Goal: Find specific page/section: Find specific page/section

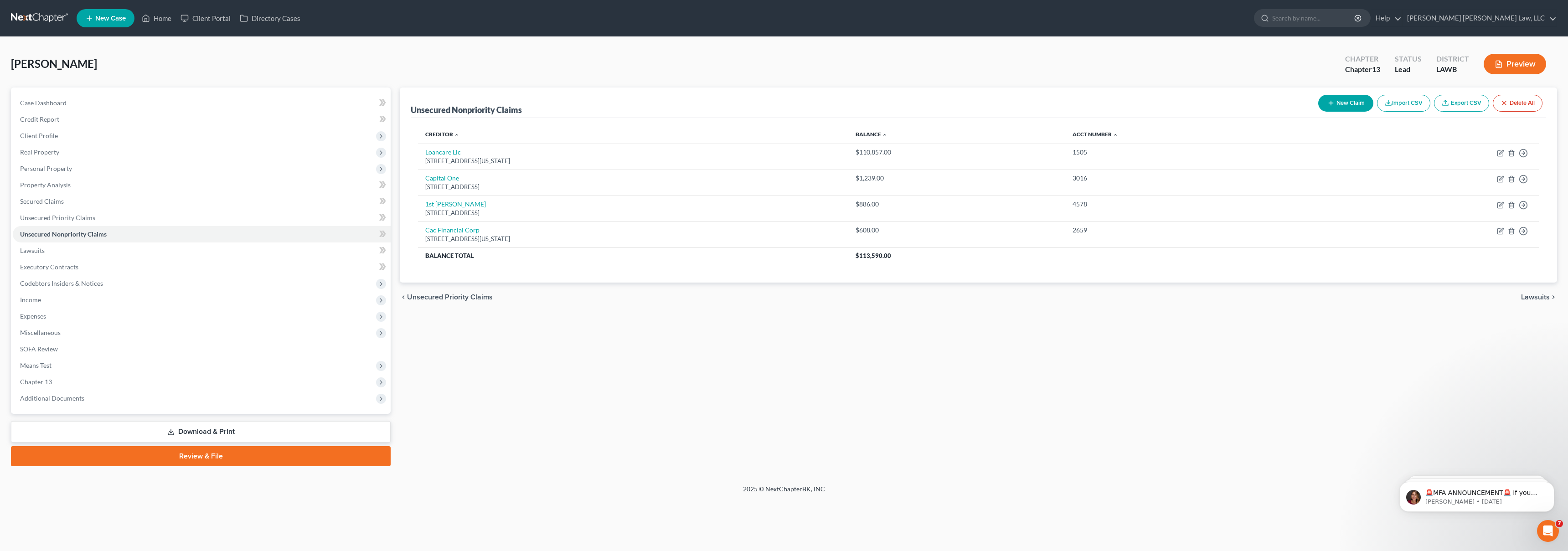
click at [28, 17] on link at bounding box center [40, 18] width 58 height 16
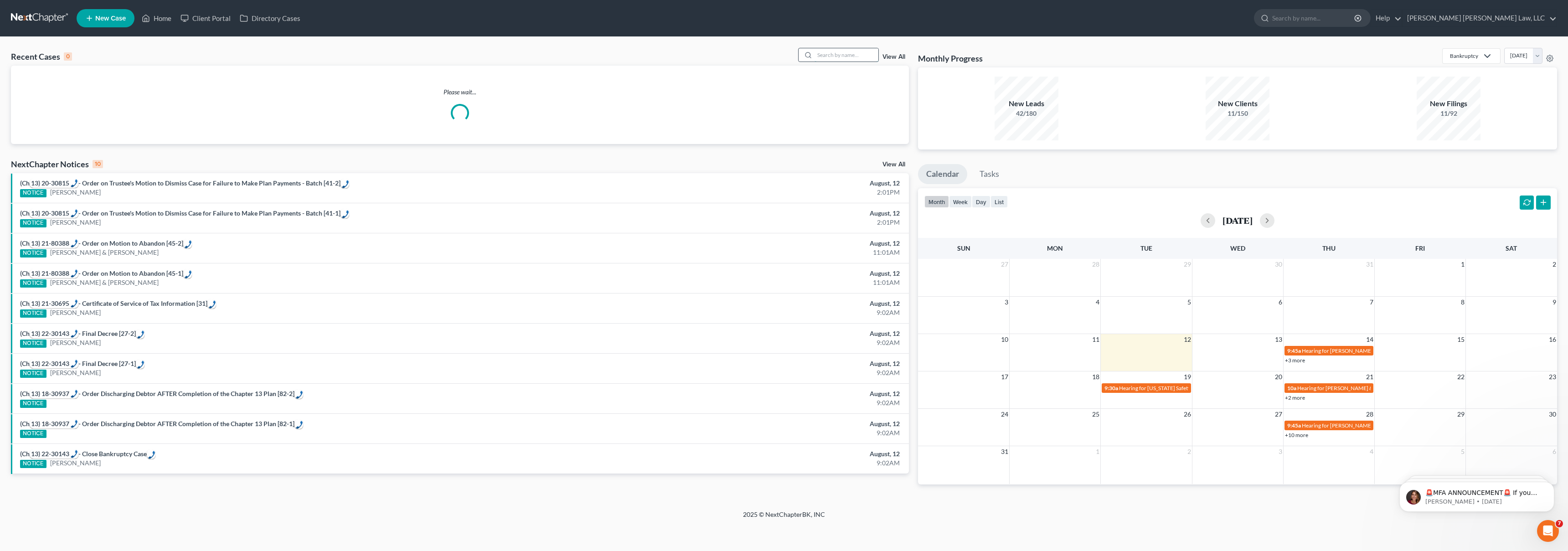
click at [847, 53] on input "search" at bounding box center [847, 54] width 64 height 13
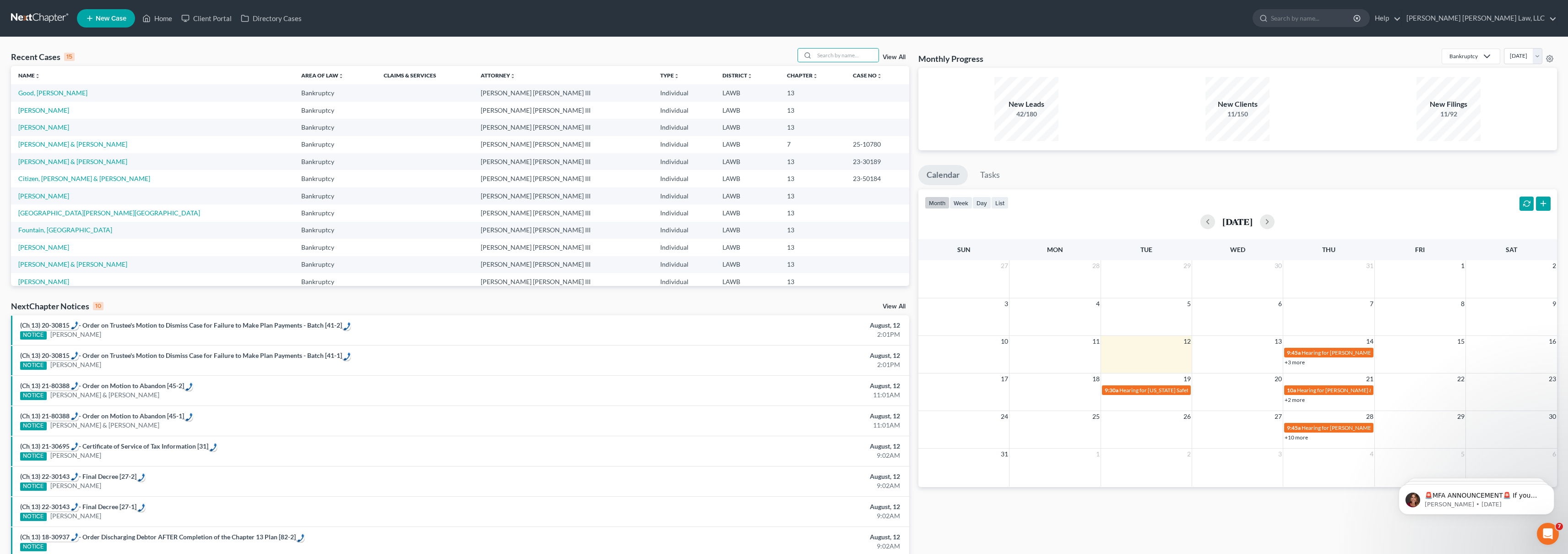
click at [856, 46] on div "Recent Cases 15 View All Name unfold_more expand_more expand_less Area of Law u…" at bounding box center [784, 340] width 1568 height 605
click at [848, 53] on input "search" at bounding box center [846, 55] width 64 height 13
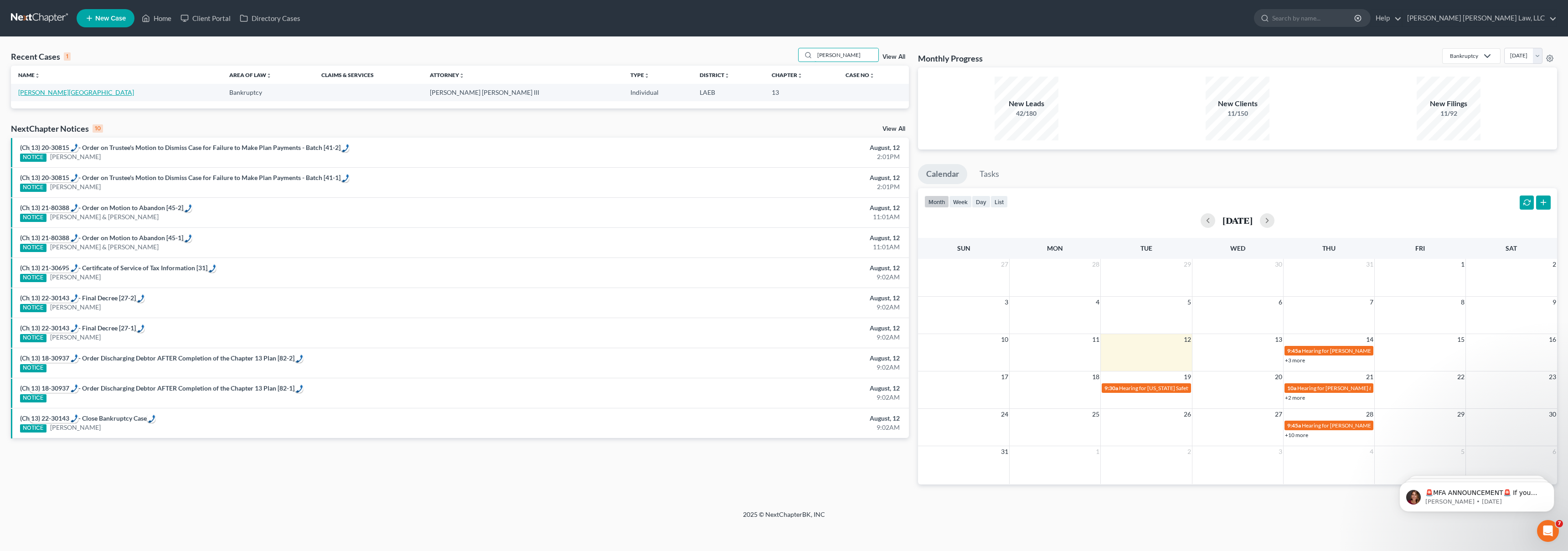
type input "[PERSON_NAME]"
click at [59, 91] on link "[PERSON_NAME][GEOGRAPHIC_DATA]" at bounding box center [76, 92] width 116 height 8
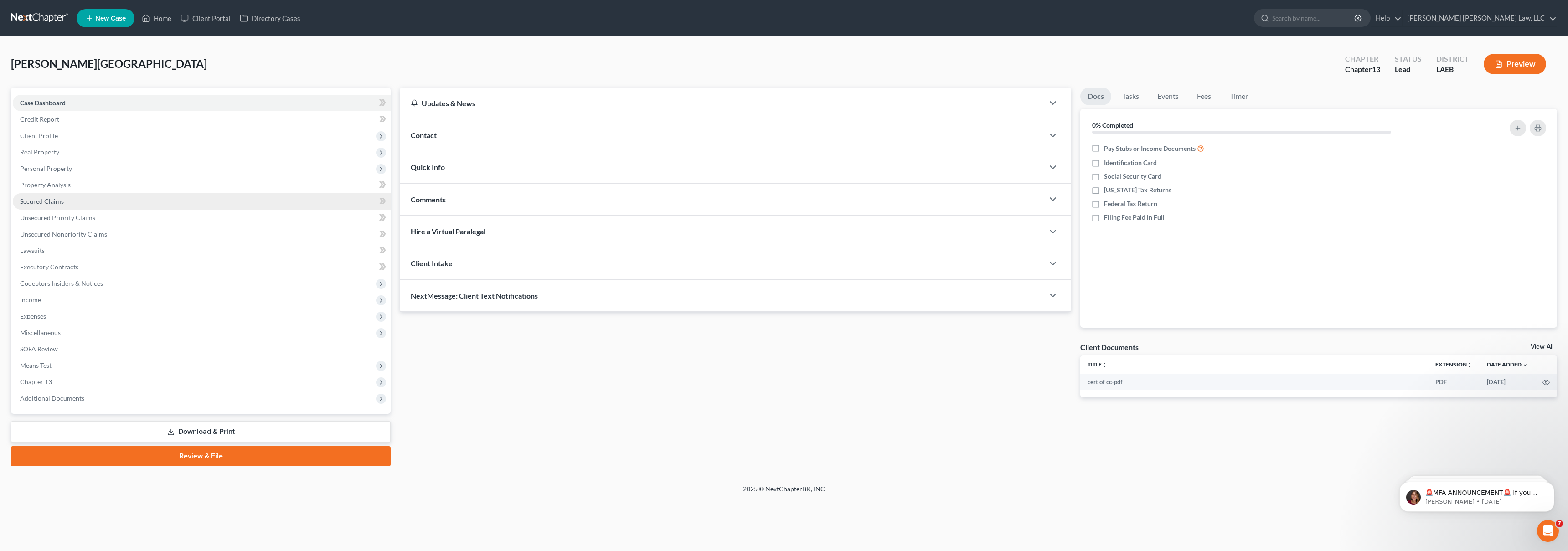
click at [95, 196] on link "Secured Claims" at bounding box center [201, 201] width 378 height 16
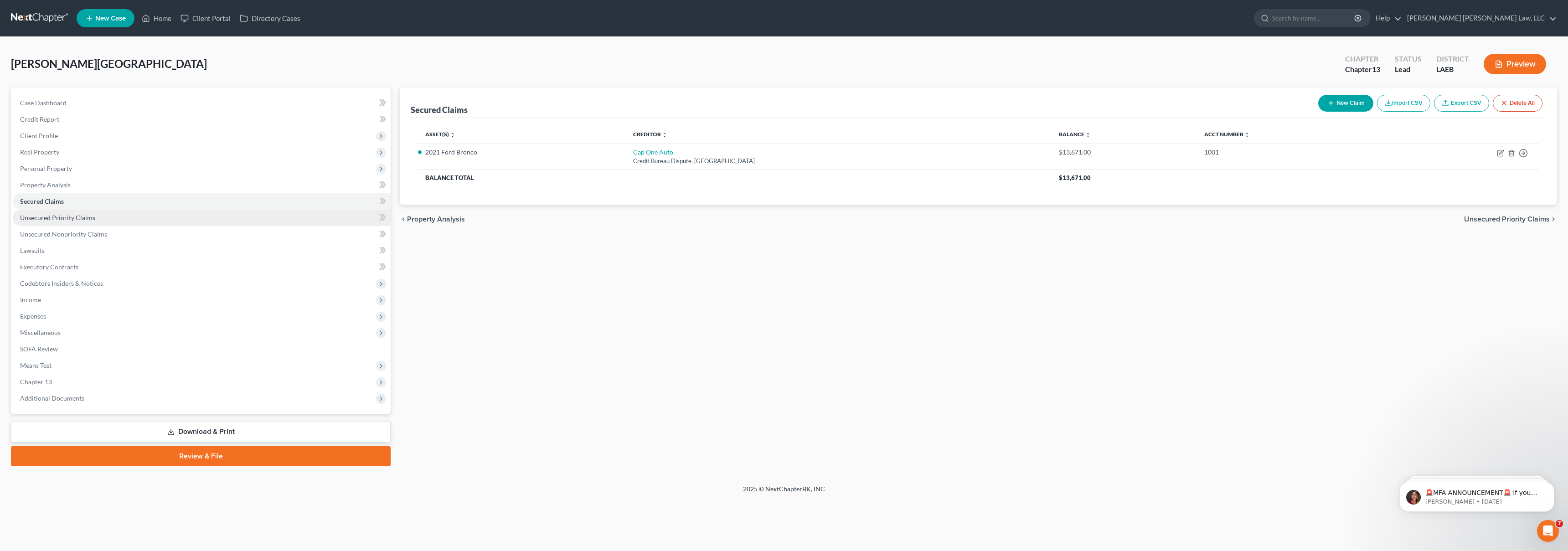
click at [136, 213] on link "Unsecured Priority Claims" at bounding box center [201, 217] width 378 height 16
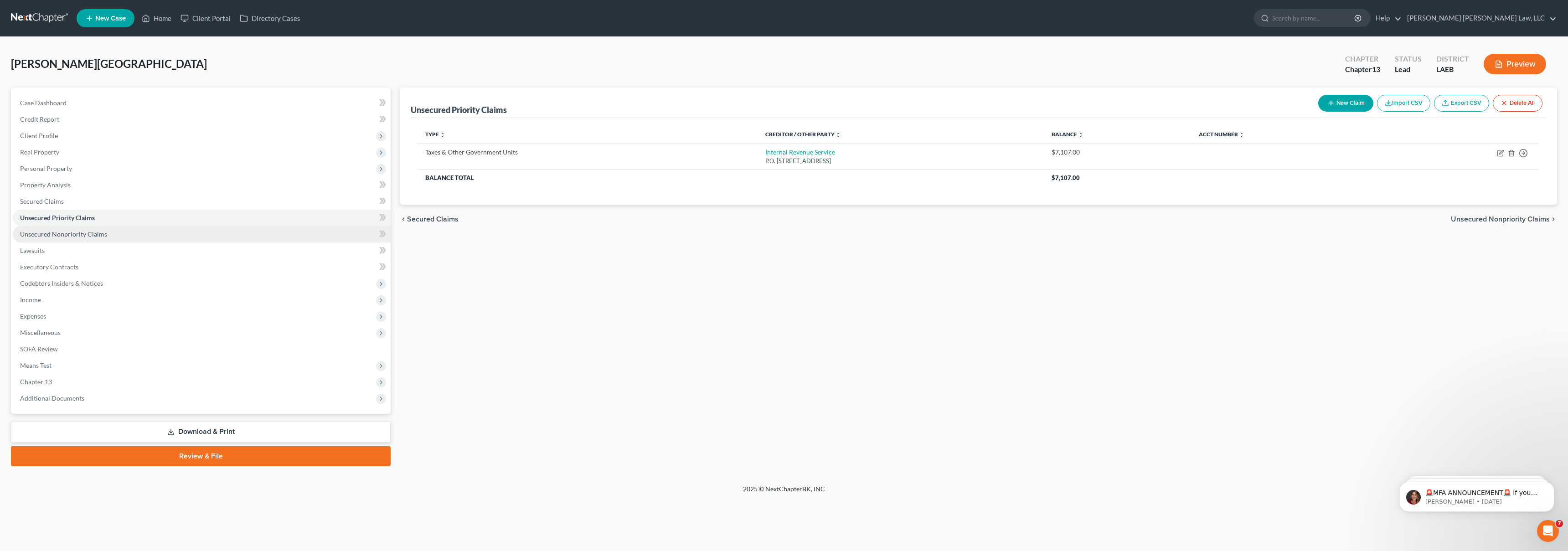
click at [163, 235] on link "Unsecured Nonpriority Claims" at bounding box center [201, 234] width 378 height 16
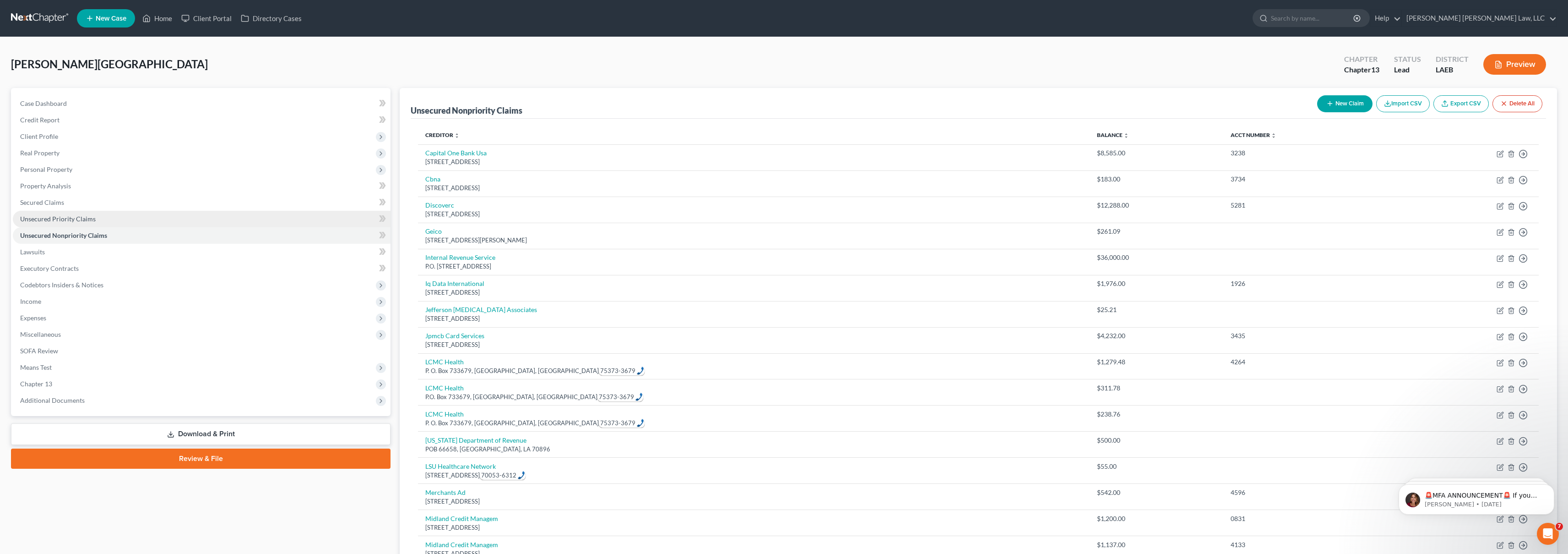
click at [171, 221] on link "Unsecured Priority Claims" at bounding box center [201, 218] width 378 height 16
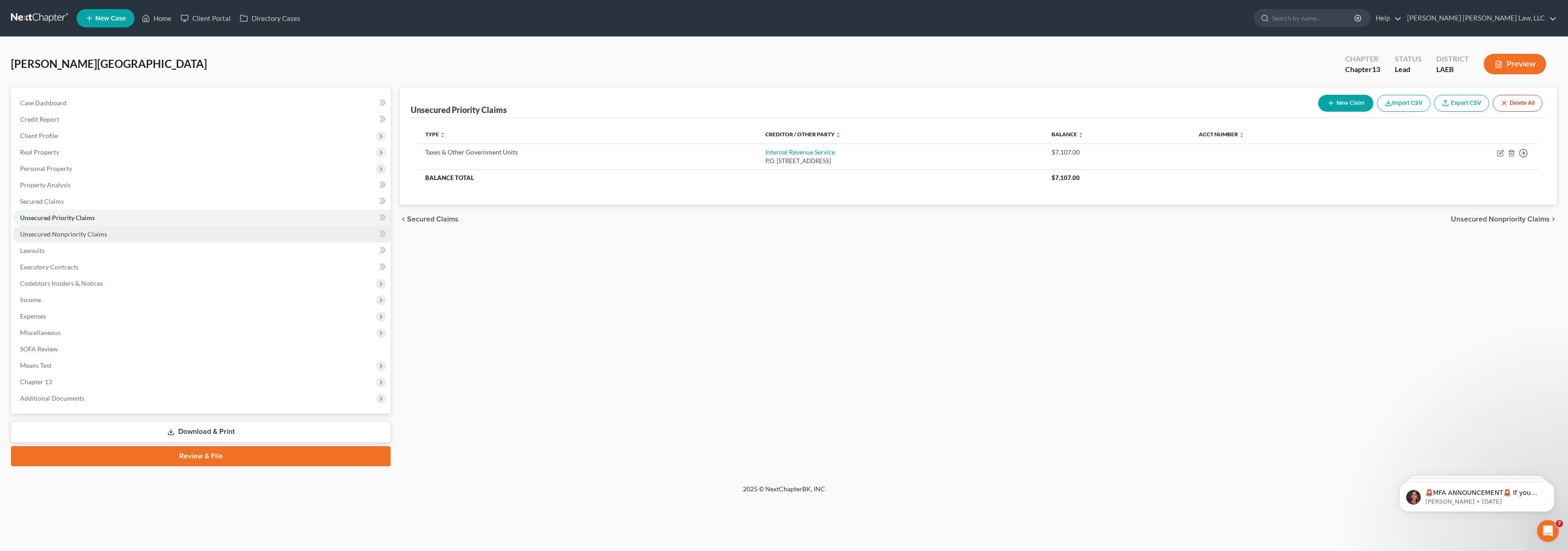
click at [149, 235] on link "Unsecured Nonpriority Claims" at bounding box center [201, 234] width 378 height 16
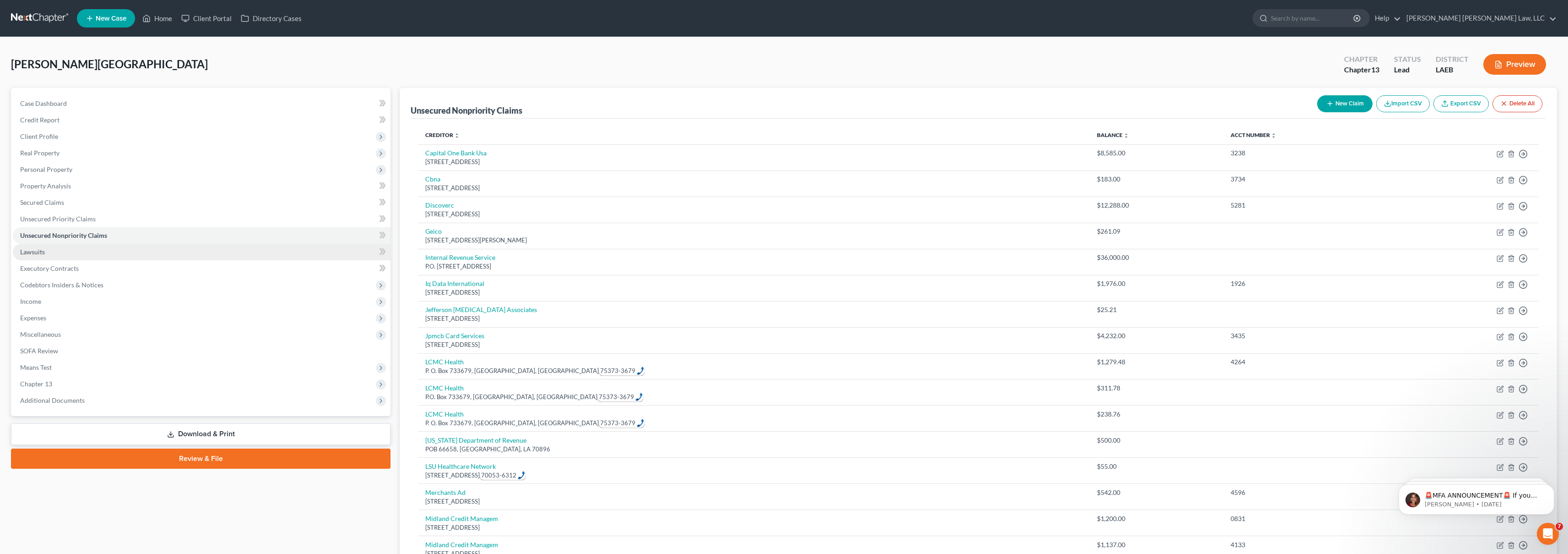
click at [152, 251] on link "Lawsuits" at bounding box center [201, 252] width 378 height 16
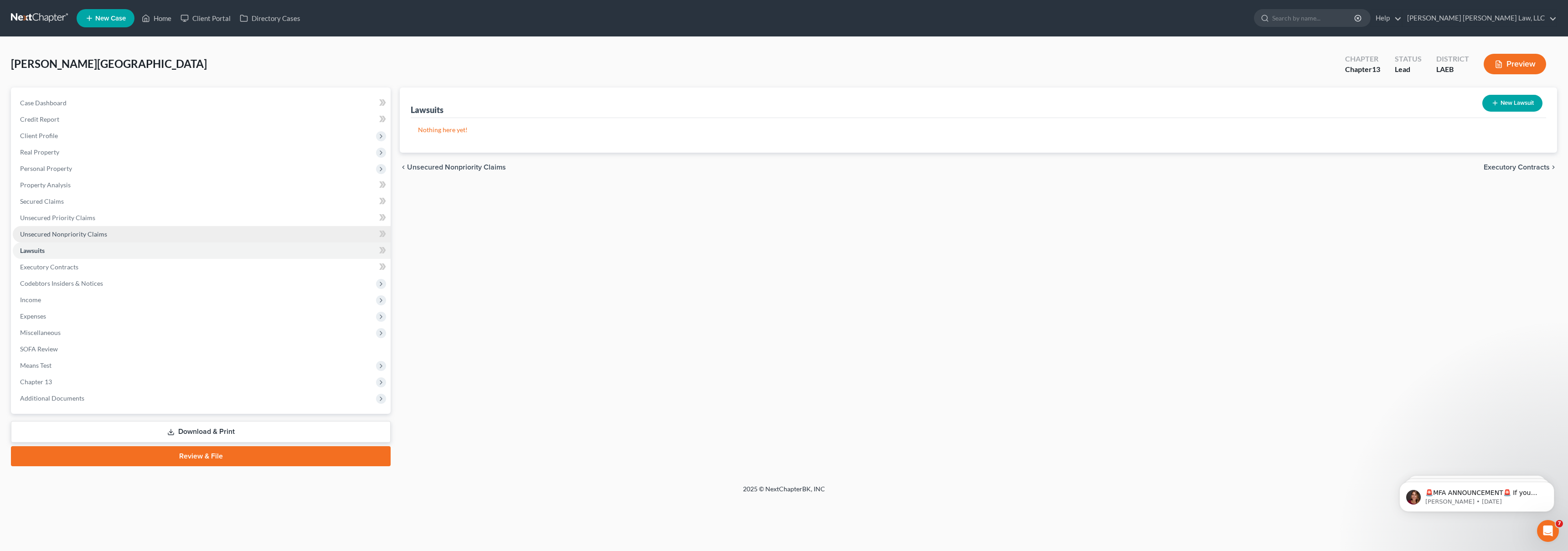
click at [167, 236] on link "Unsecured Nonpriority Claims" at bounding box center [201, 234] width 378 height 16
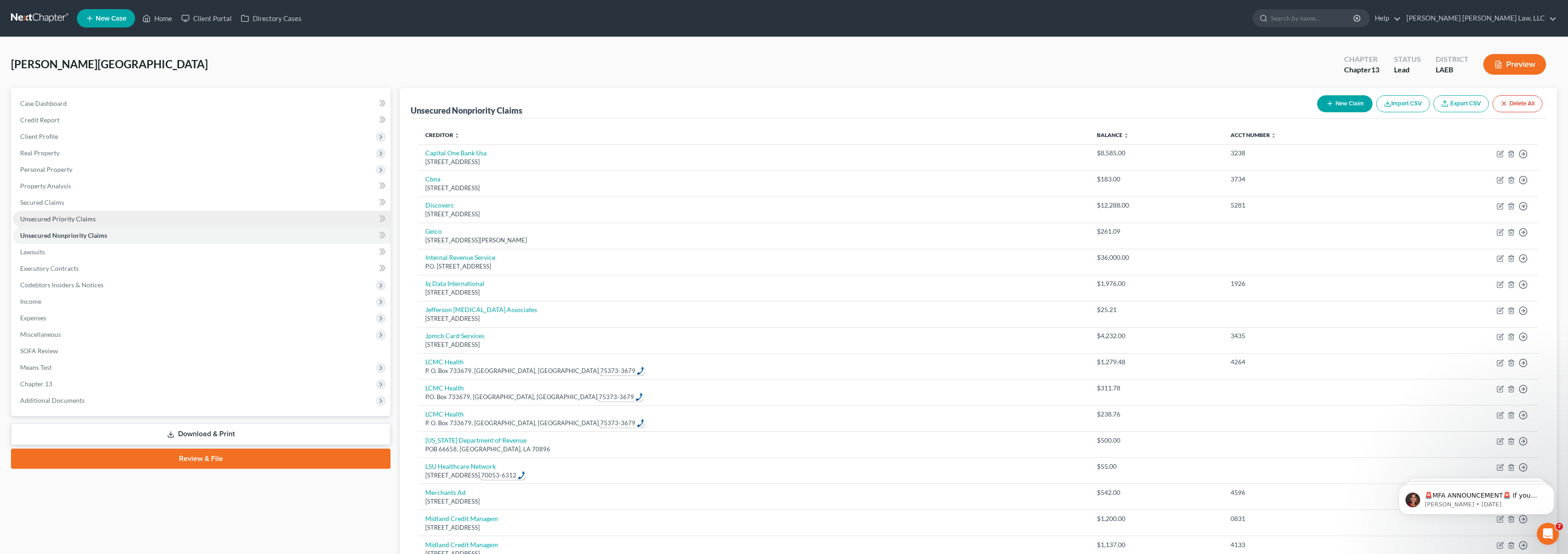
click at [218, 218] on link "Unsecured Priority Claims" at bounding box center [201, 218] width 378 height 16
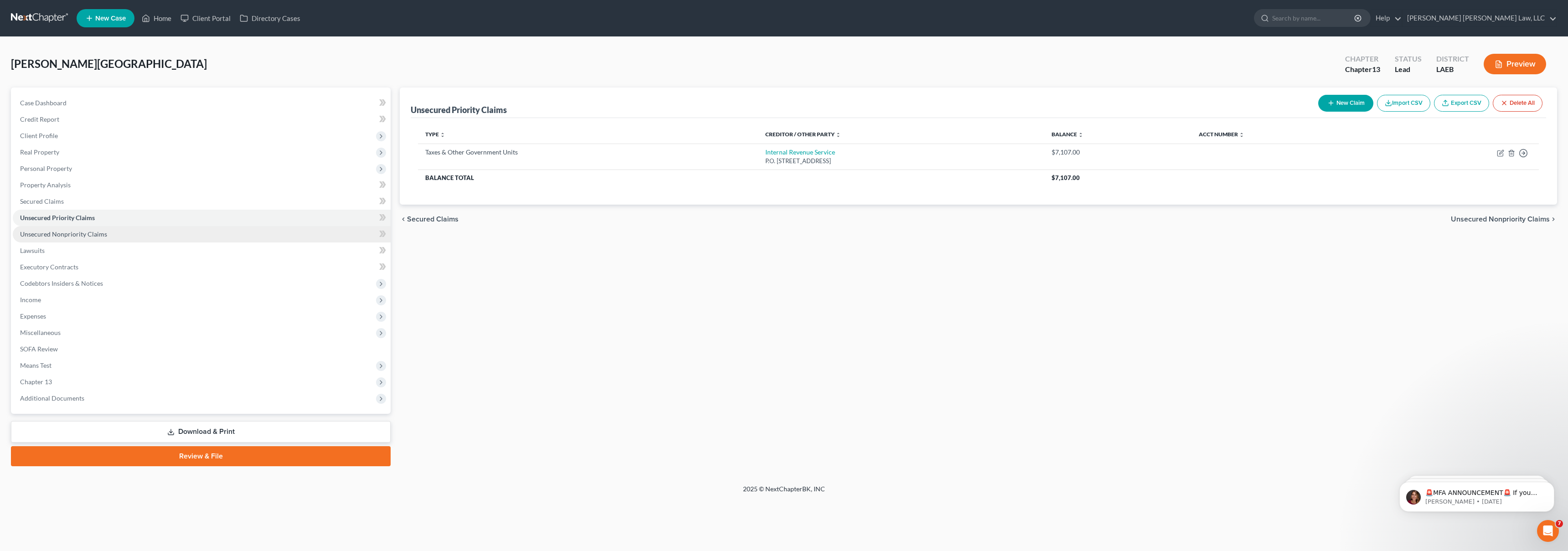
click at [264, 236] on link "Unsecured Nonpriority Claims" at bounding box center [201, 234] width 378 height 16
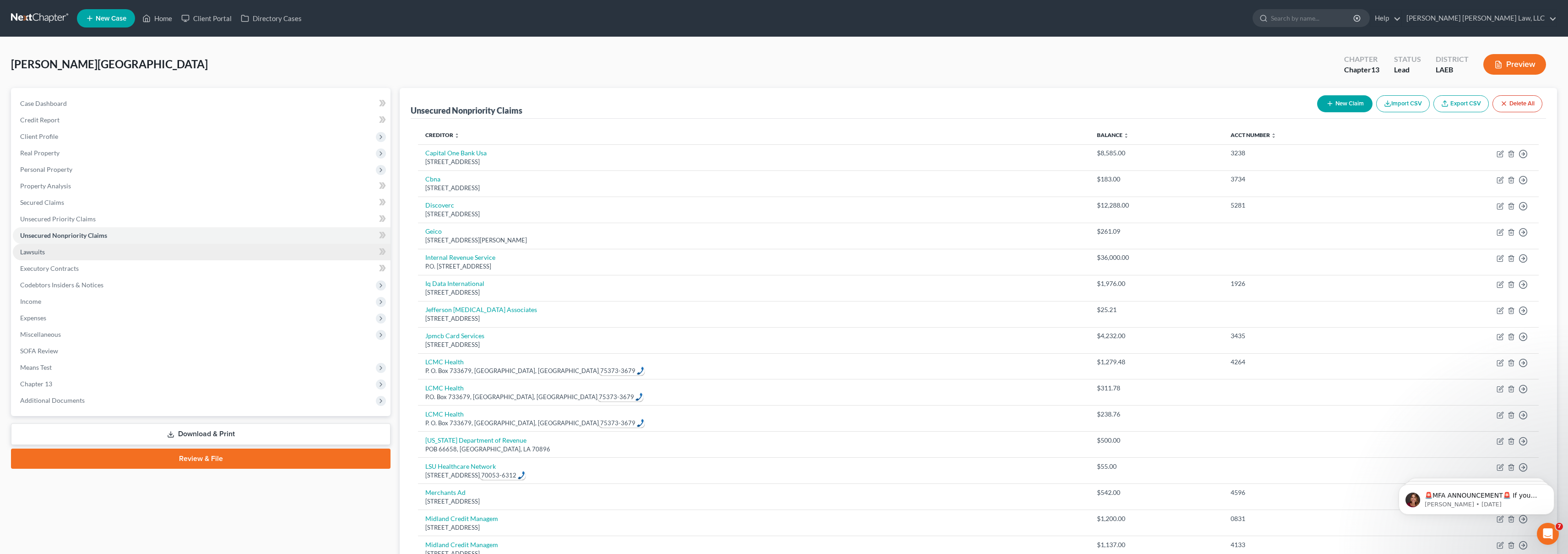
click at [265, 249] on link "Lawsuits" at bounding box center [201, 252] width 378 height 16
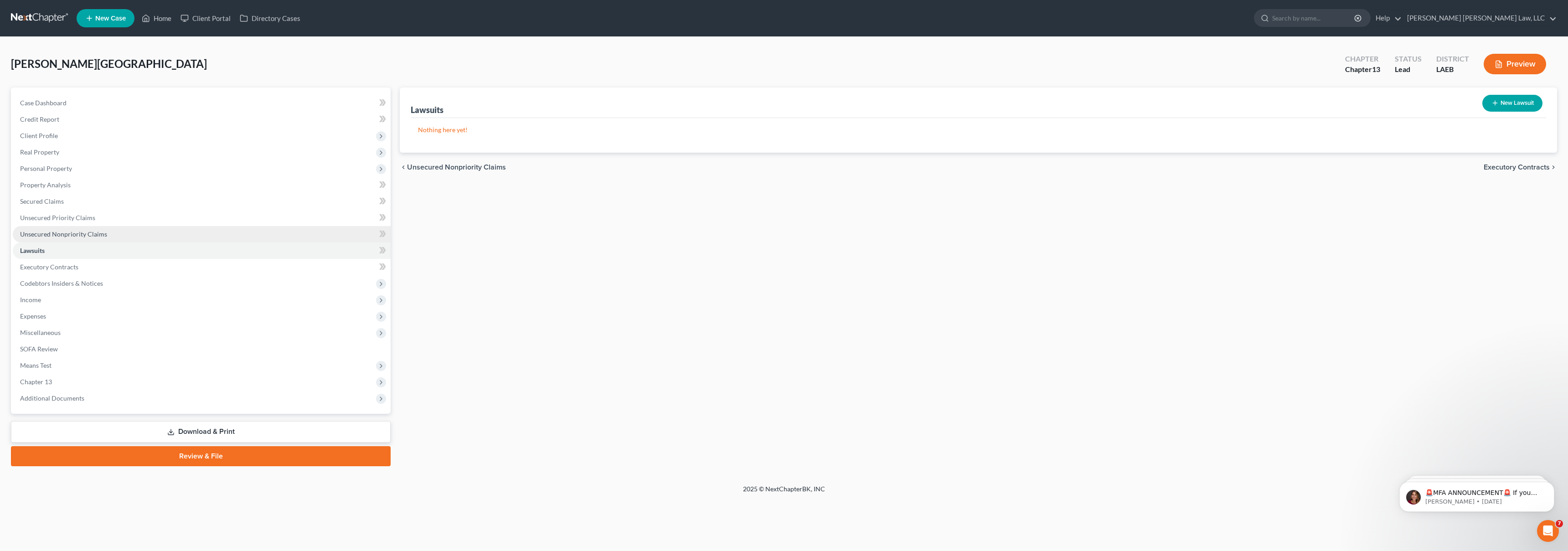
click at [275, 234] on link "Unsecured Nonpriority Claims" at bounding box center [201, 234] width 378 height 16
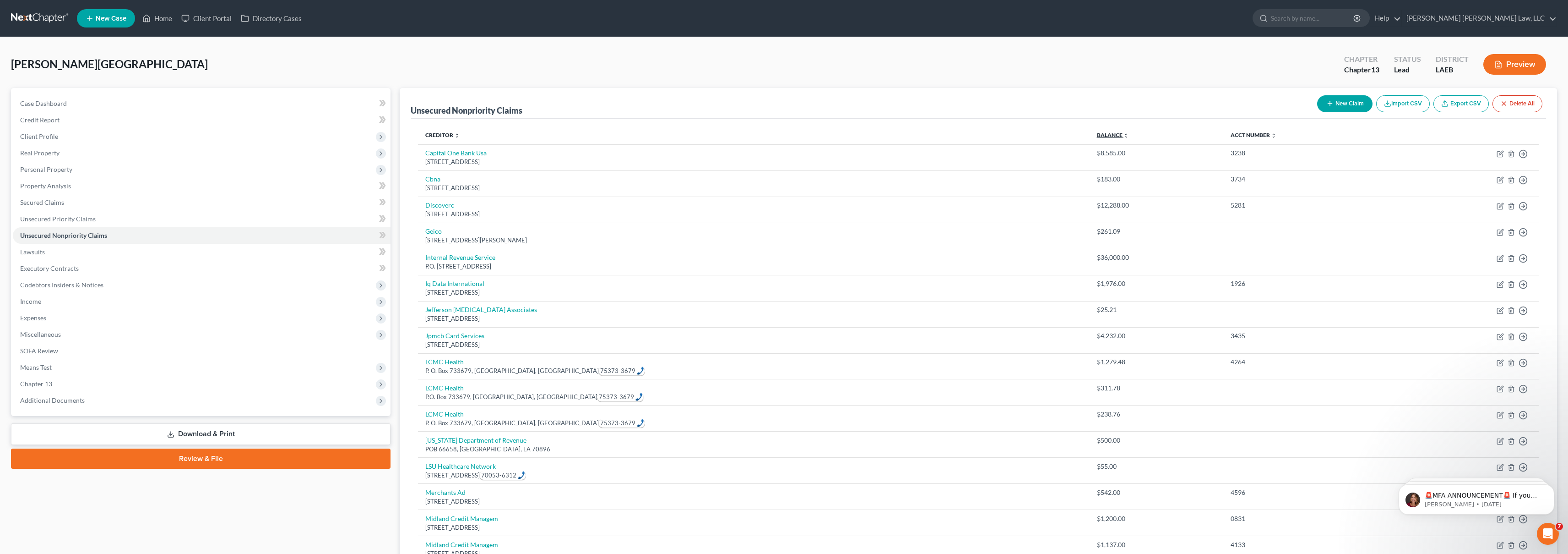
click at [1097, 134] on link "Balance expand_more expand_less unfold_more" at bounding box center [1113, 135] width 32 height 7
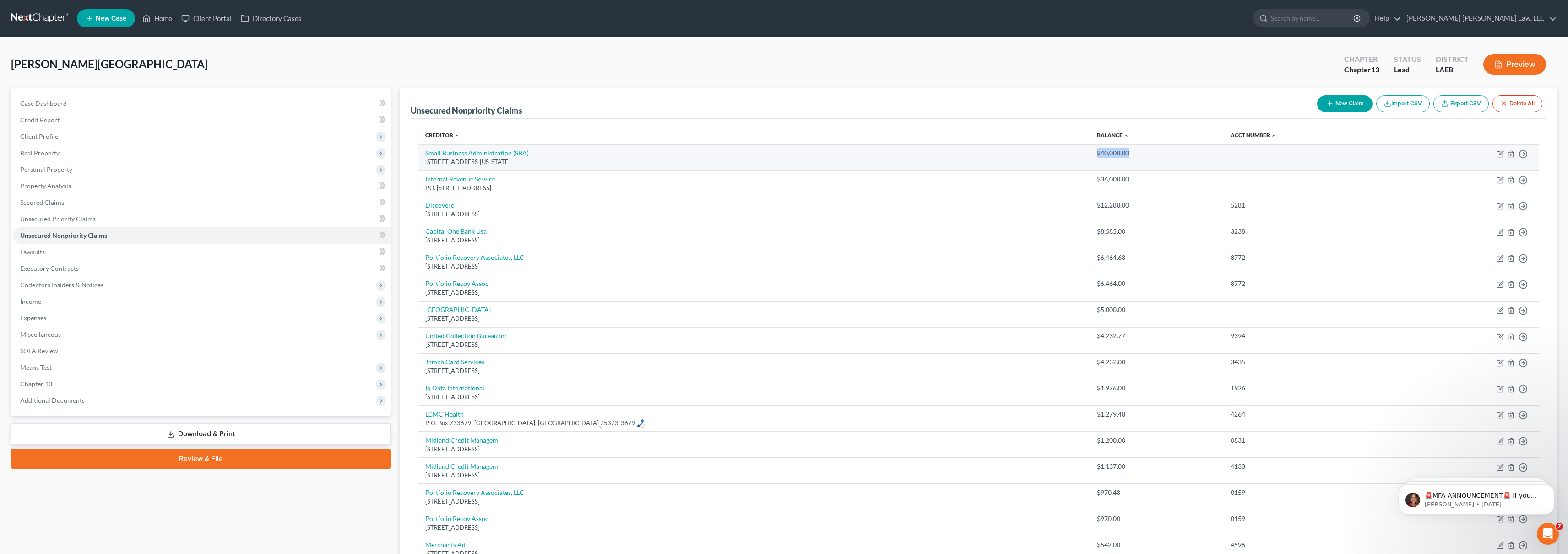
drag, startPoint x: 1028, startPoint y: 150, endPoint x: 1032, endPoint y: 149, distance: 4.1
click at [1097, 150] on div "$40,000.00" at bounding box center [1156, 153] width 119 height 9
click at [1097, 149] on div "$40,000.00" at bounding box center [1156, 153] width 119 height 9
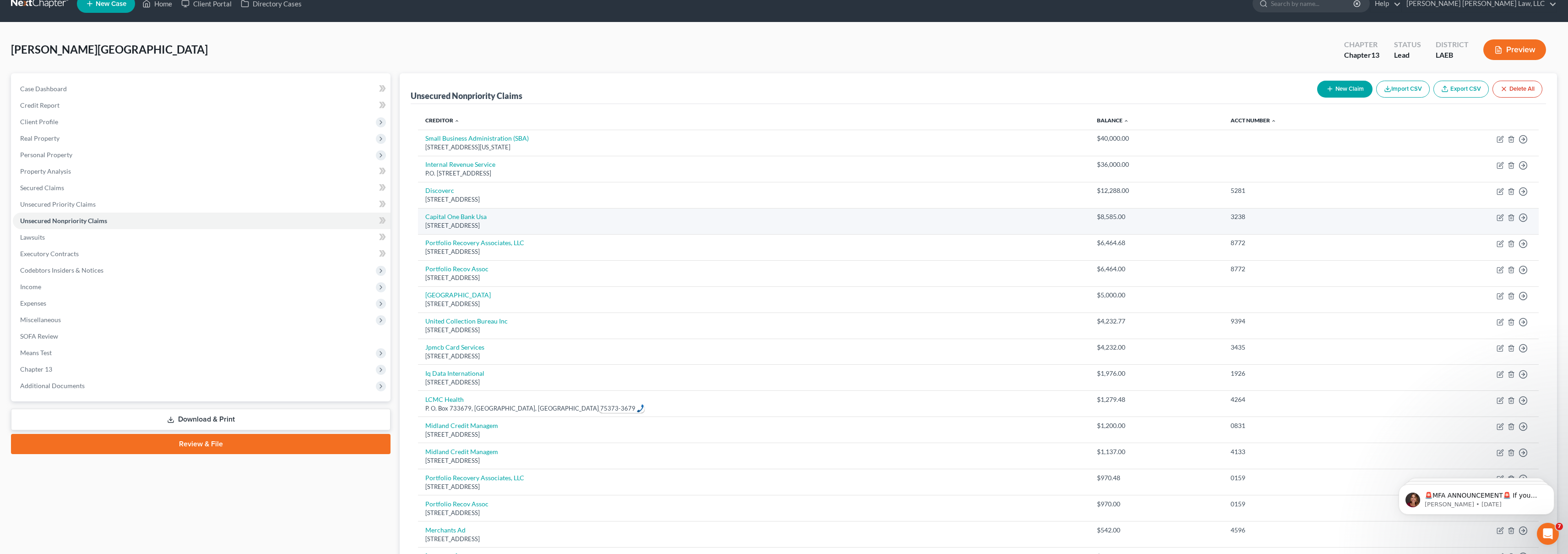
scroll to position [19, 0]
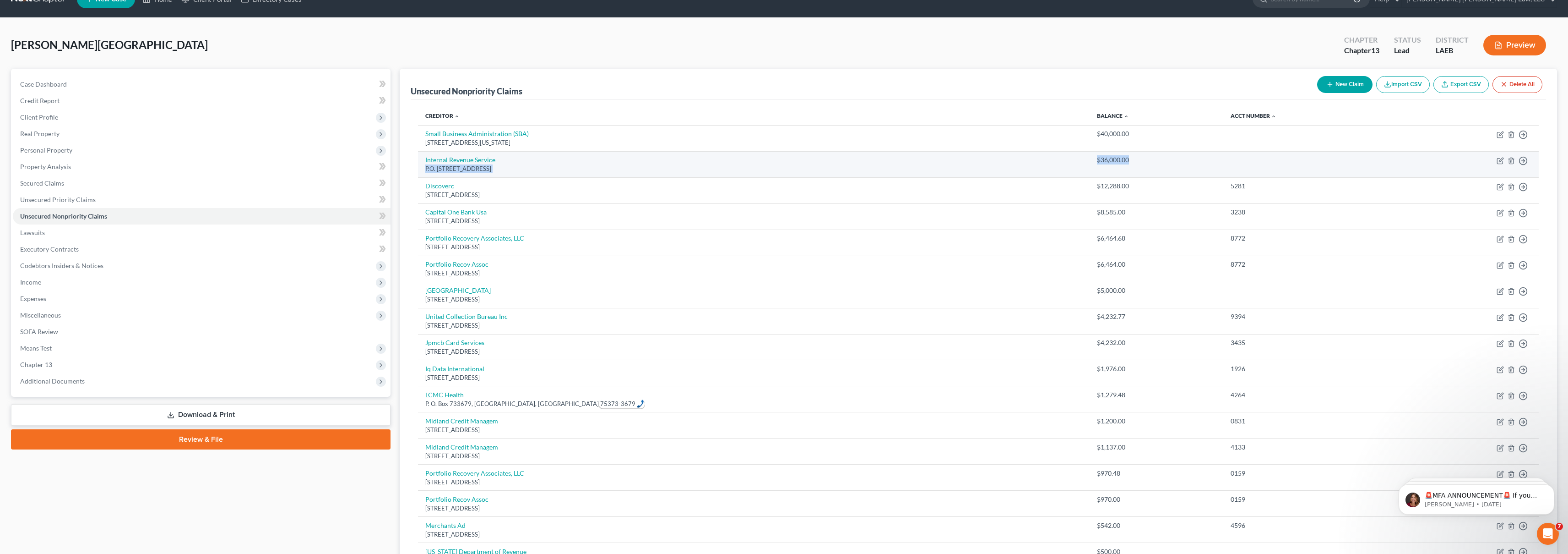
drag, startPoint x: 1040, startPoint y: 158, endPoint x: 966, endPoint y: 161, distance: 74.1
click at [966, 161] on tr "Internal Revenue Service P.O. [GEOGRAPHIC_DATA] $36,000.00 Move to D Move to E …" at bounding box center [978, 164] width 1120 height 26
click at [966, 161] on td "Internal Revenue Service P.O. [STREET_ADDRESS]" at bounding box center [754, 164] width 671 height 26
drag, startPoint x: 1033, startPoint y: 158, endPoint x: 963, endPoint y: 162, distance: 70.1
click at [963, 162] on tr "Internal Revenue Service P.O. [GEOGRAPHIC_DATA] $36,000.00 Move to D Move to E …" at bounding box center [978, 164] width 1120 height 26
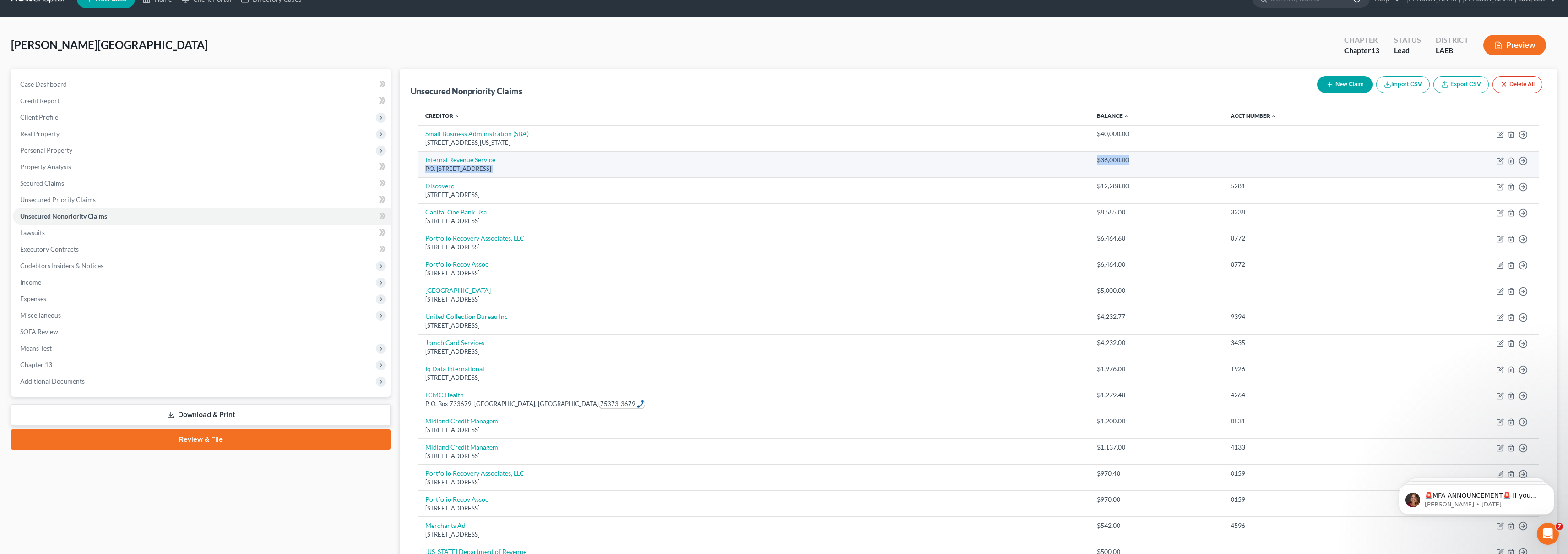
click at [963, 162] on td "Internal Revenue Service P.O. [STREET_ADDRESS]" at bounding box center [754, 164] width 671 height 26
drag, startPoint x: 1028, startPoint y: 158, endPoint x: 961, endPoint y: 162, distance: 67.1
click at [962, 163] on tr "Internal Revenue Service P.O. [GEOGRAPHIC_DATA] $36,000.00 Move to D Move to E …" at bounding box center [978, 164] width 1120 height 26
click at [961, 162] on td "Internal Revenue Service P.O. [STREET_ADDRESS]" at bounding box center [754, 164] width 671 height 26
drag, startPoint x: 1039, startPoint y: 189, endPoint x: 920, endPoint y: 185, distance: 119.1
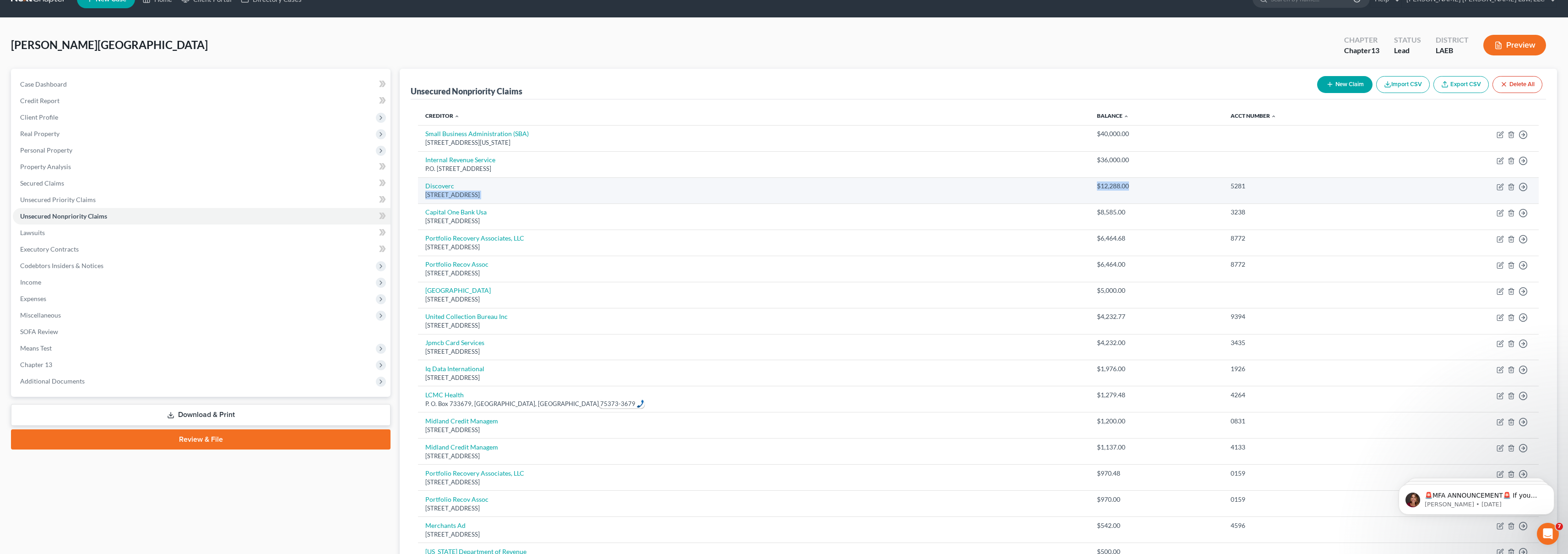
click at [920, 185] on tr "Discoverc [GEOGRAPHIC_DATA] $12,288.00 5281 Move to D Move to E Move to G Move …" at bounding box center [978, 191] width 1120 height 26
click at [921, 183] on td "Discoverc Po Box 30939, [GEOGRAPHIC_DATA]" at bounding box center [754, 191] width 671 height 26
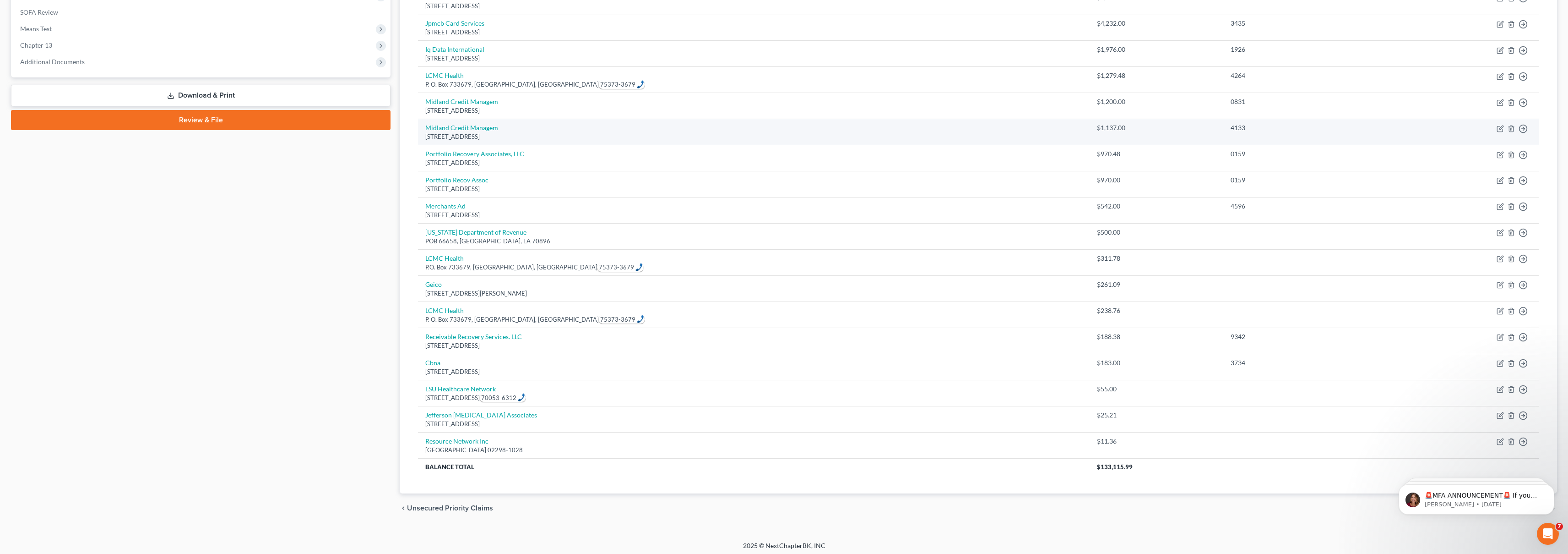
scroll to position [342, 0]
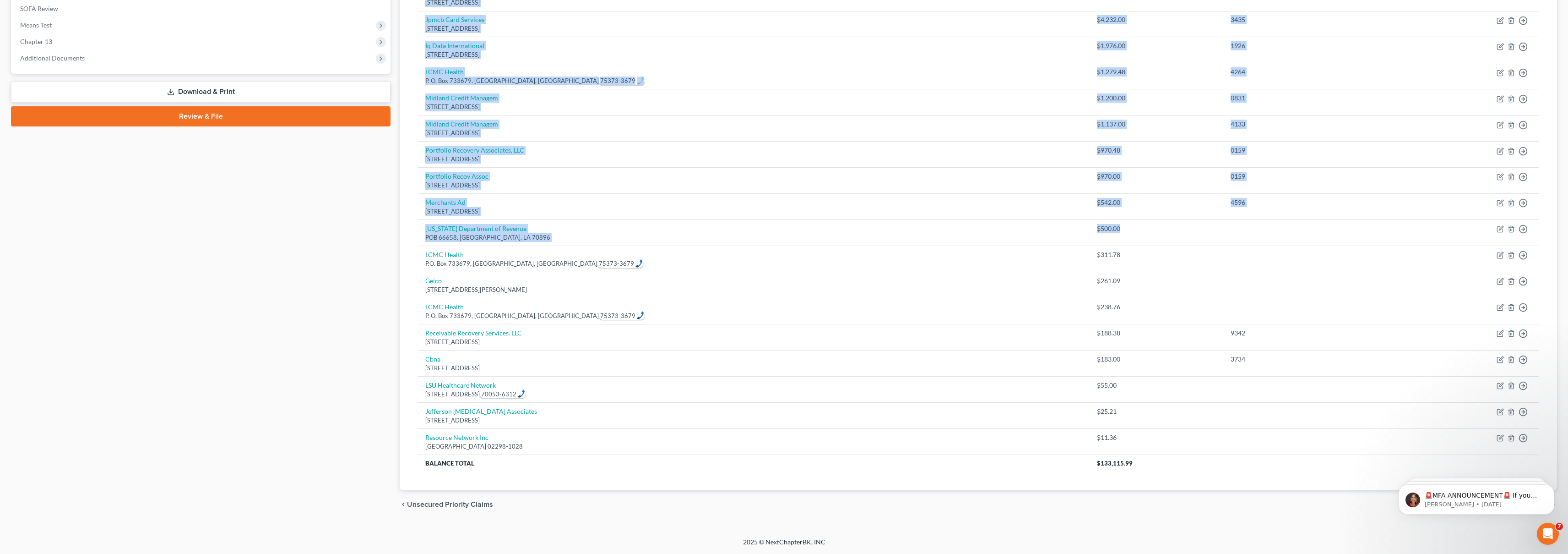
drag, startPoint x: 1032, startPoint y: 229, endPoint x: 99, endPoint y: 242, distance: 933.1
click at [97, 242] on div "Petition Navigation Case Dashboard Payments Invoices Payments Payments Credit R…" at bounding box center [783, 132] width 1555 height 773
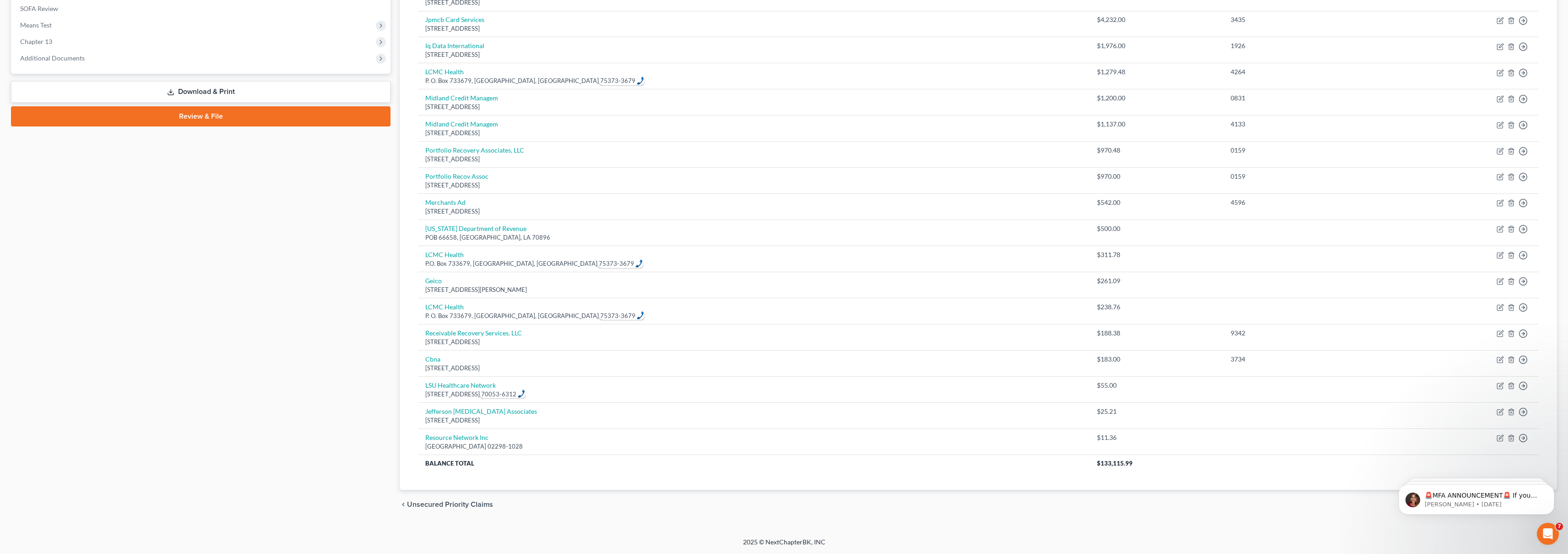
click at [100, 242] on div "Case Dashboard Payments Invoices Payments Payments Credit Report Client Profile" at bounding box center [200, 132] width 388 height 773
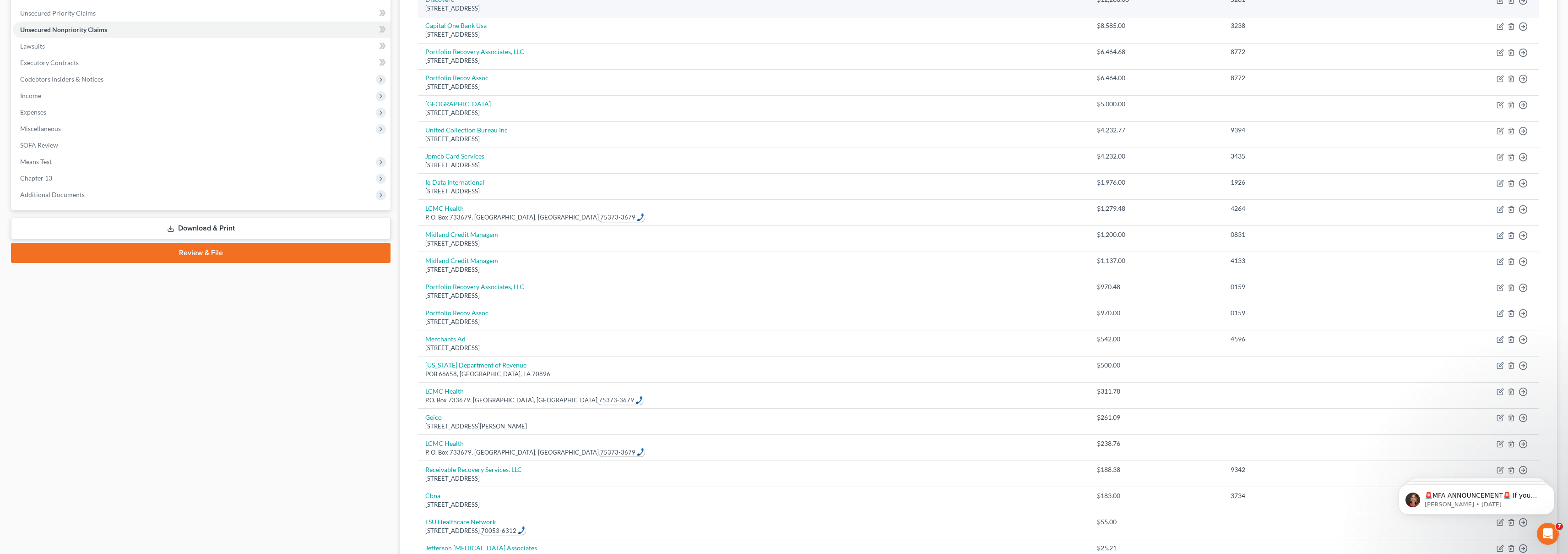
scroll to position [0, 0]
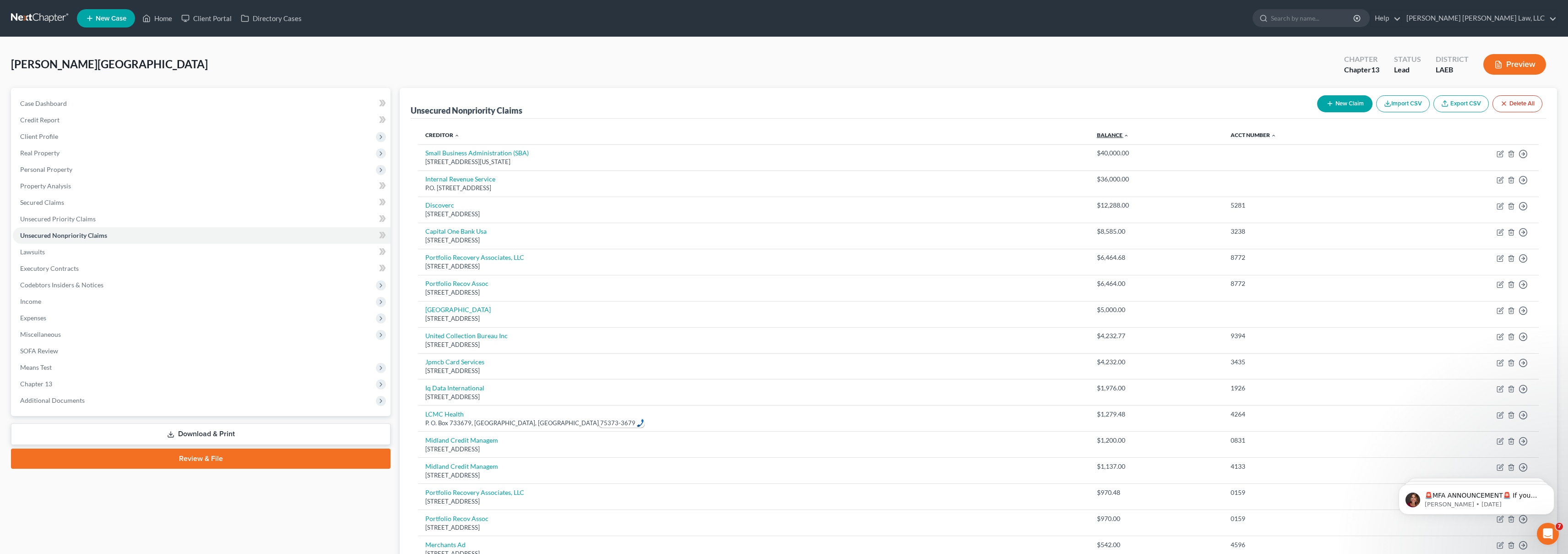
click at [1097, 134] on link "Balance expand_more expand_less unfold_more" at bounding box center [1113, 135] width 32 height 7
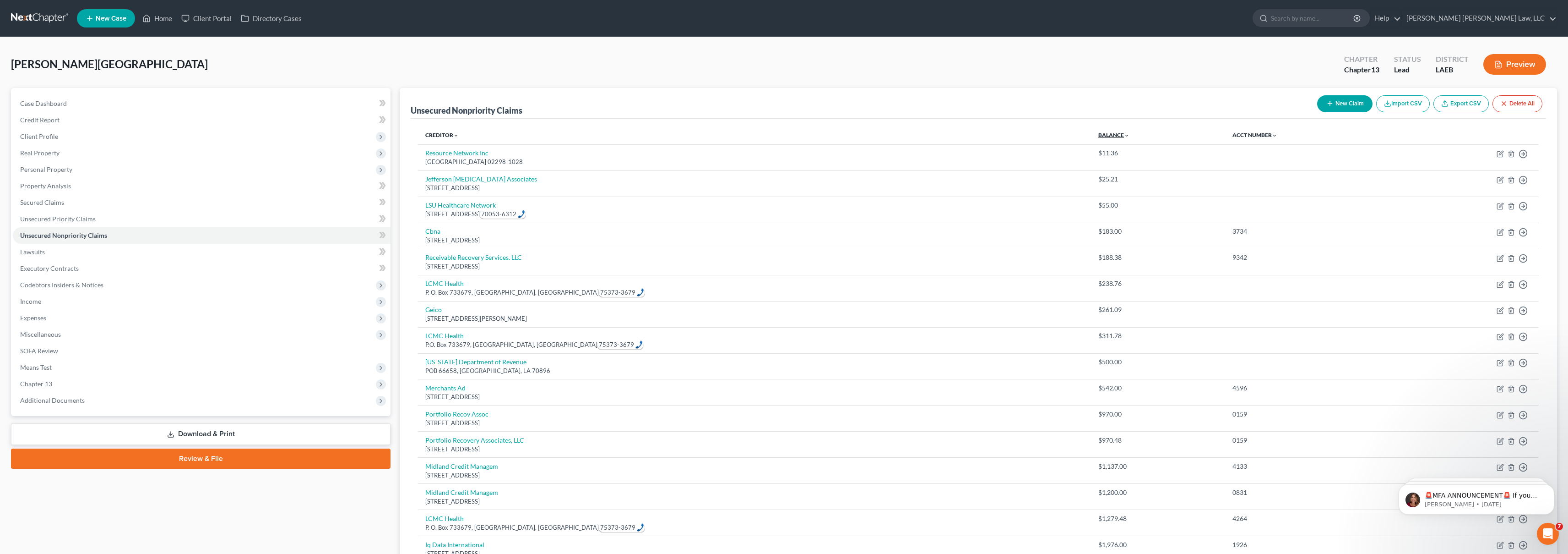
click at [1098, 132] on link "Balance expand_more expand_less unfold_more" at bounding box center [1113, 135] width 31 height 7
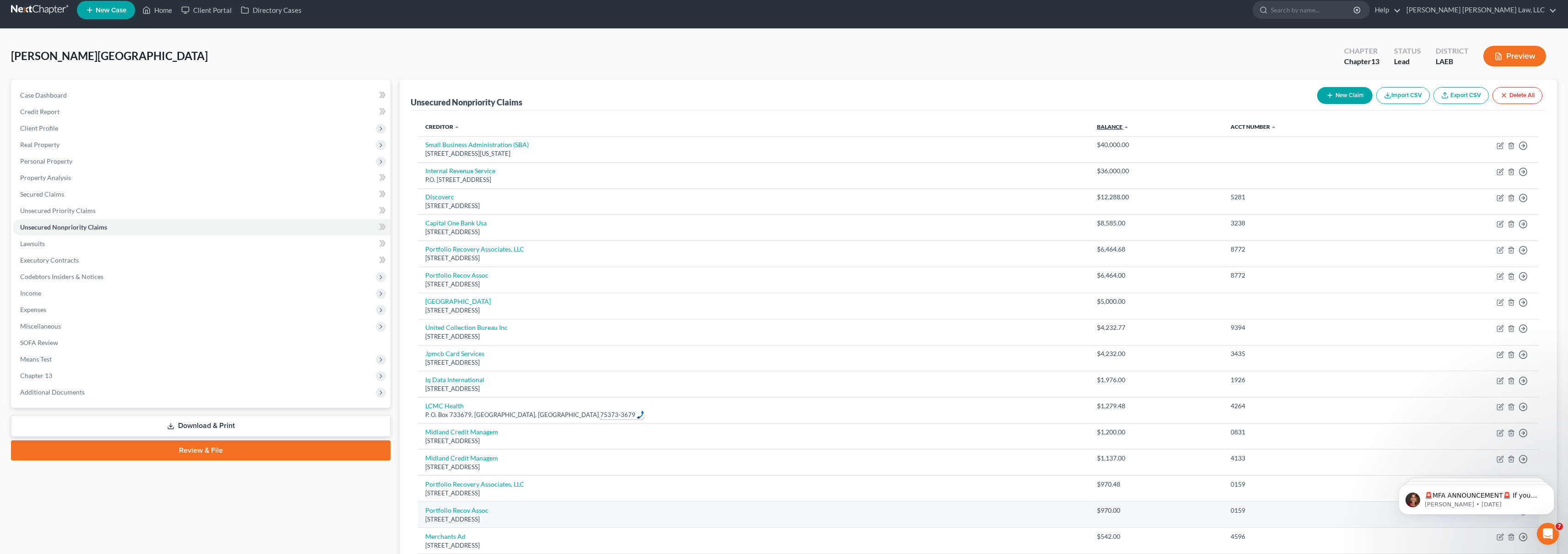
scroll to position [342, 0]
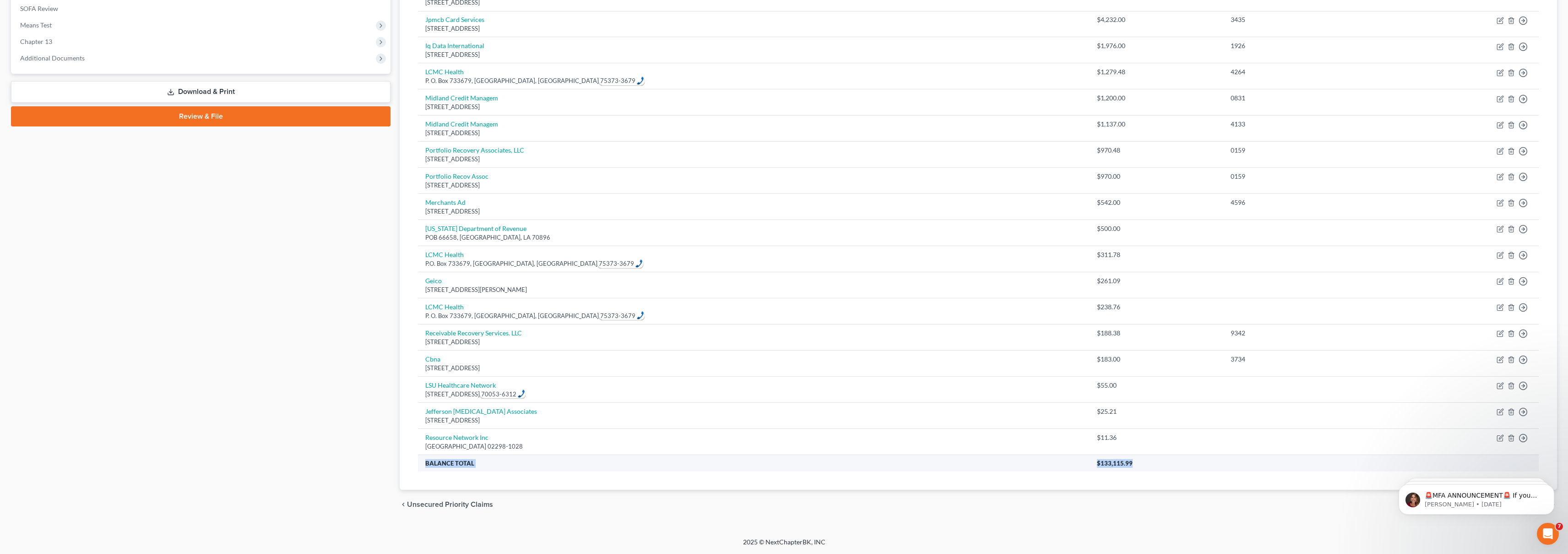
drag, startPoint x: 1037, startPoint y: 463, endPoint x: 915, endPoint y: 457, distance: 122.1
click at [915, 458] on tr "Balance Total $133,115.99" at bounding box center [978, 462] width 1120 height 16
click at [952, 492] on div "chevron_left Unsecured Priority Claims Lawsuits chevron_right" at bounding box center [978, 504] width 1157 height 30
